Goal: Task Accomplishment & Management: Use online tool/utility

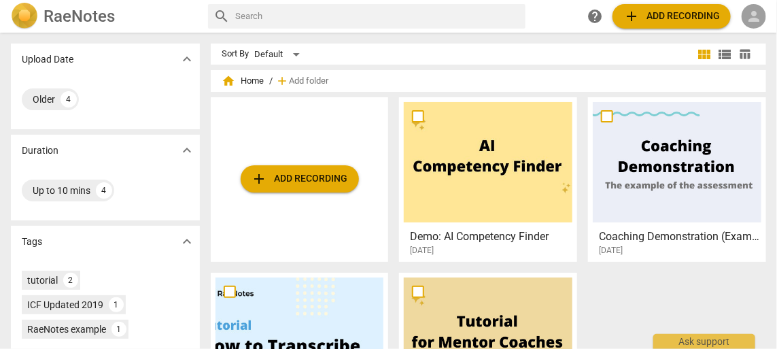
click at [757, 18] on span "person" at bounding box center [754, 16] width 16 height 16
click at [741, 35] on li "Login" at bounding box center [742, 32] width 49 height 33
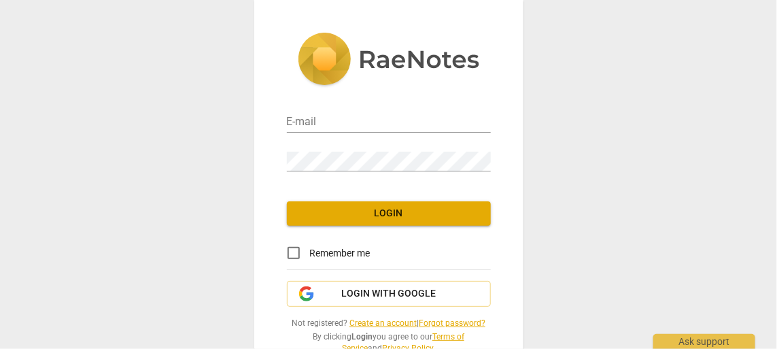
click at [403, 256] on div "Remember me" at bounding box center [389, 253] width 204 height 33
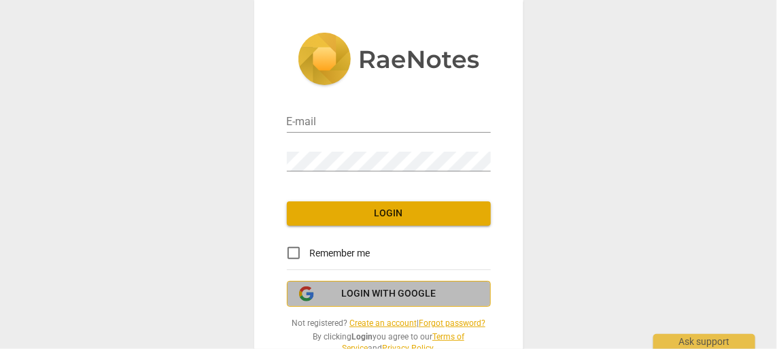
click at [386, 294] on span "Login with Google" at bounding box center [388, 294] width 95 height 14
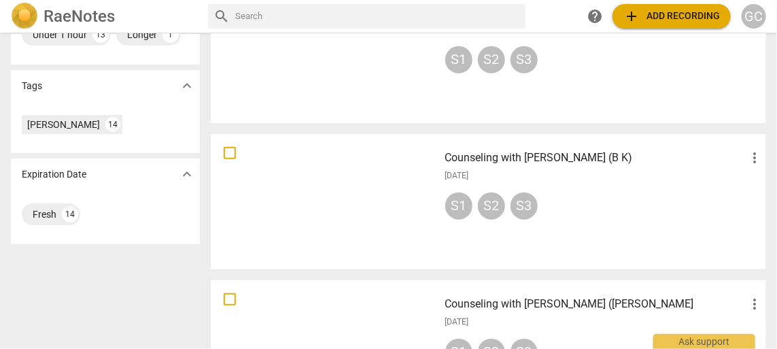
scroll to position [339, 0]
click at [386, 199] on div at bounding box center [325, 200] width 219 height 126
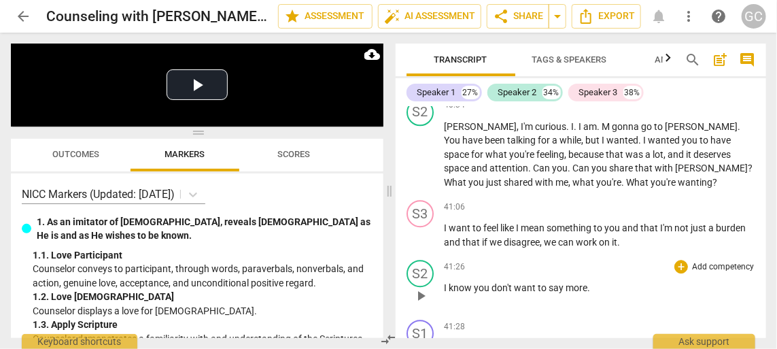
scroll to position [14935, 0]
